Goal: Find specific page/section: Find specific page/section

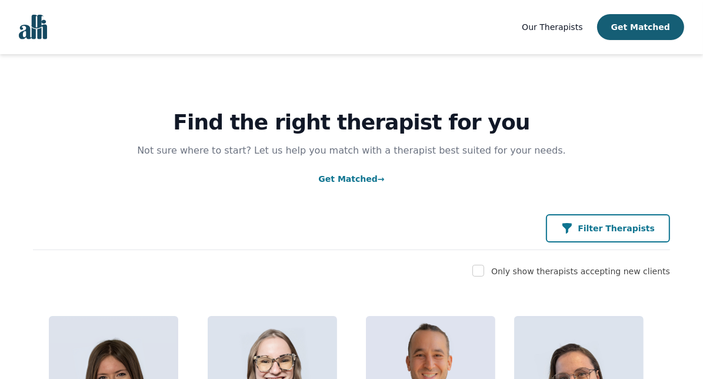
click at [605, 224] on p "Filter Therapists" at bounding box center [616, 229] width 77 height 12
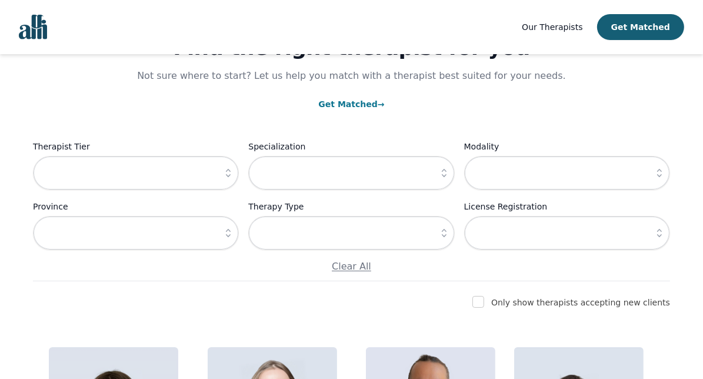
scroll to position [75, 0]
click at [191, 168] on input "text" at bounding box center [136, 172] width 206 height 34
click at [227, 177] on icon "button" at bounding box center [229, 173] width 12 height 12
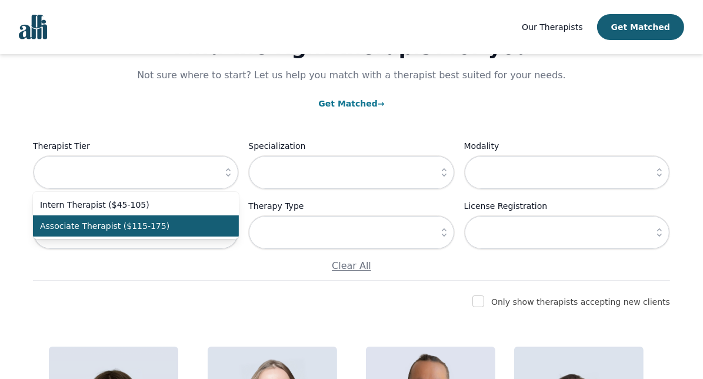
click at [182, 225] on span "Associate Therapist ($115-175)" at bounding box center [129, 226] width 178 height 12
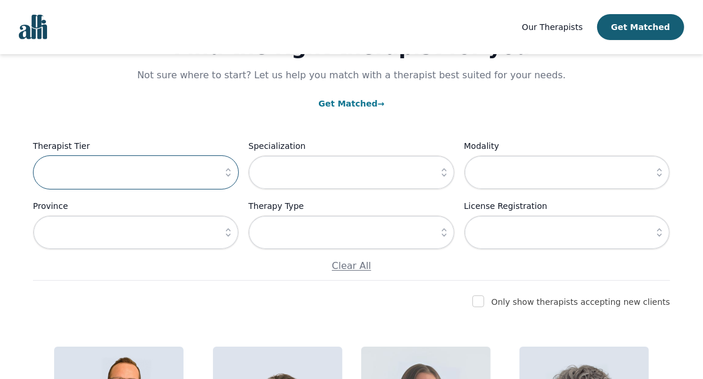
type input "Associate Therapist ($115-175)"
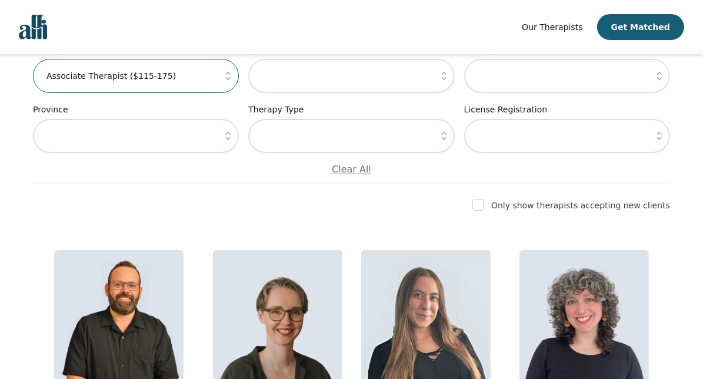
scroll to position [154, 0]
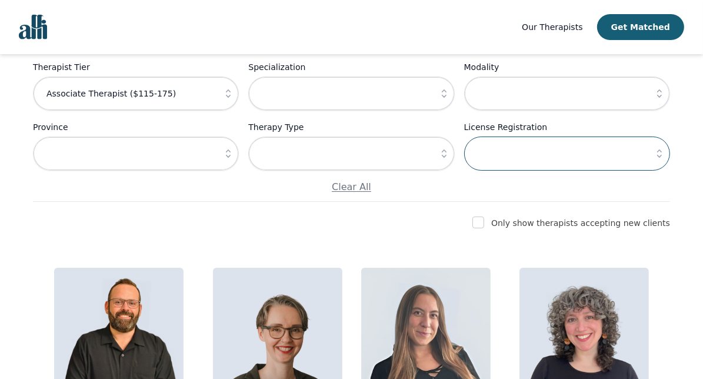
click at [515, 153] on input "text" at bounding box center [567, 154] width 206 height 34
click at [640, 154] on input "text" at bounding box center [567, 154] width 206 height 34
click at [660, 154] on icon "button" at bounding box center [660, 154] width 12 height 12
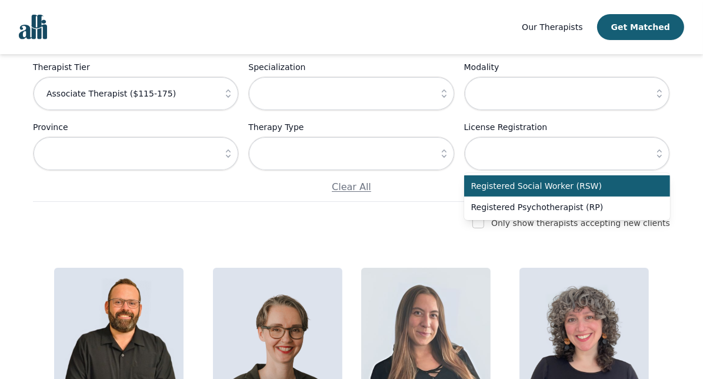
click at [660, 154] on icon "button" at bounding box center [660, 154] width 12 height 12
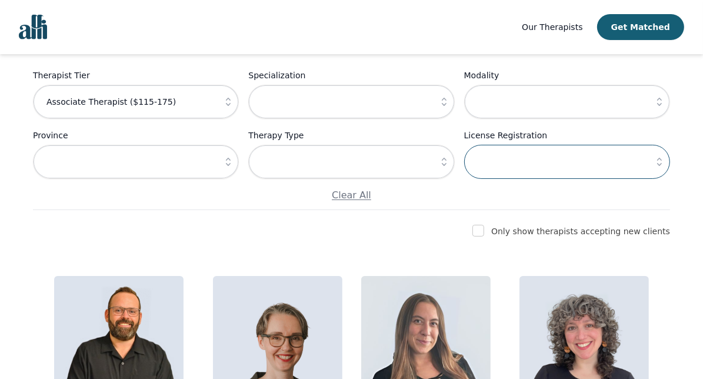
scroll to position [144, 0]
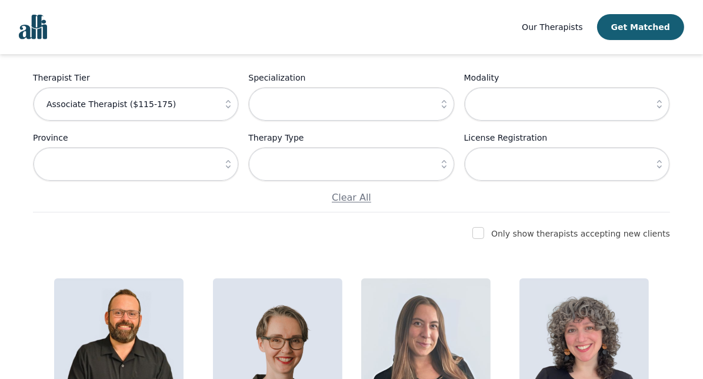
click at [662, 165] on icon "button" at bounding box center [660, 164] width 12 height 12
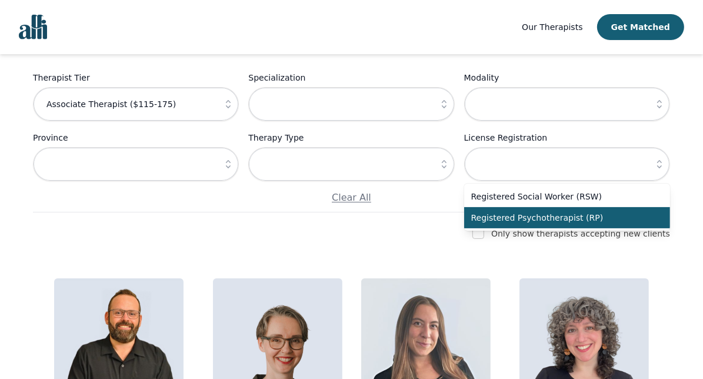
click at [579, 214] on span "Registered Psychotherapist (RP)" at bounding box center [561, 218] width 178 height 12
type input "Registered Psychotherapist (RP)"
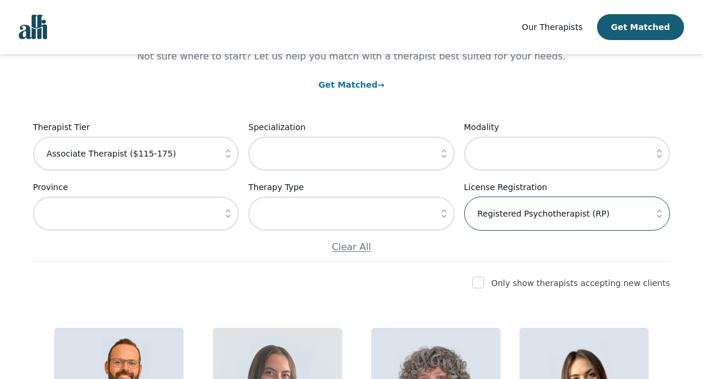
scroll to position [0, 0]
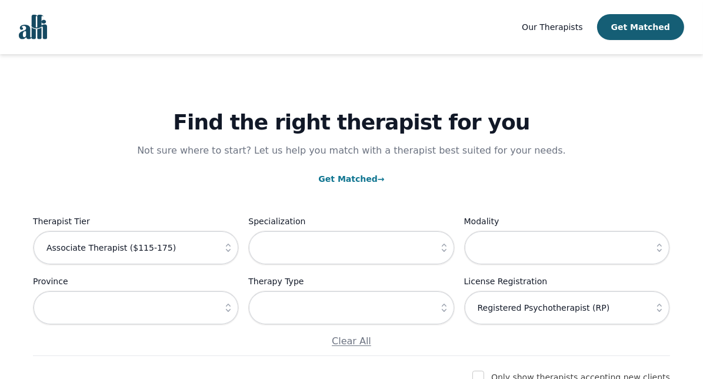
click at [40, 28] on img "Global" at bounding box center [33, 27] width 28 height 25
